Goal: Find specific page/section: Find specific page/section

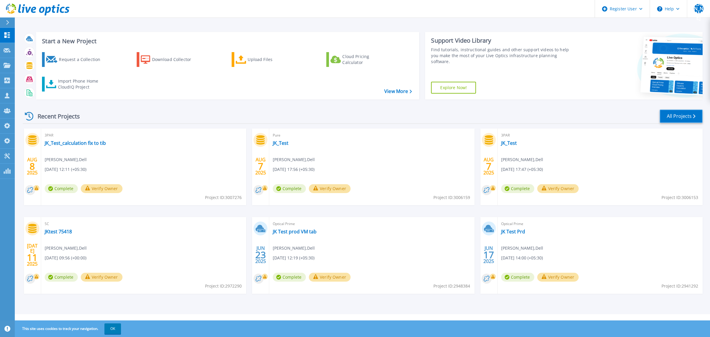
click at [682, 115] on link "All Projects" at bounding box center [681, 115] width 43 height 13
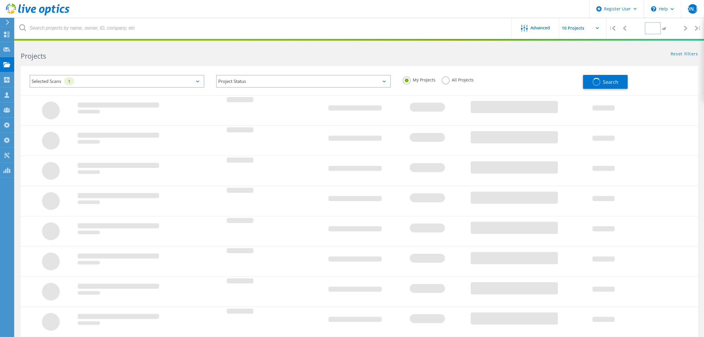
type input "1"
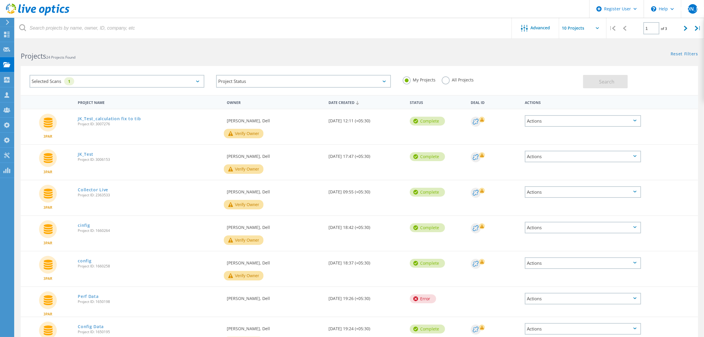
click at [165, 82] on div "Selected Scans 1" at bounding box center [117, 81] width 175 height 13
click at [675, 56] on link "Reset Filters" at bounding box center [685, 54] width 28 height 5
click at [596, 83] on button "Search" at bounding box center [605, 81] width 45 height 13
